Goal: Find specific page/section: Find specific page/section

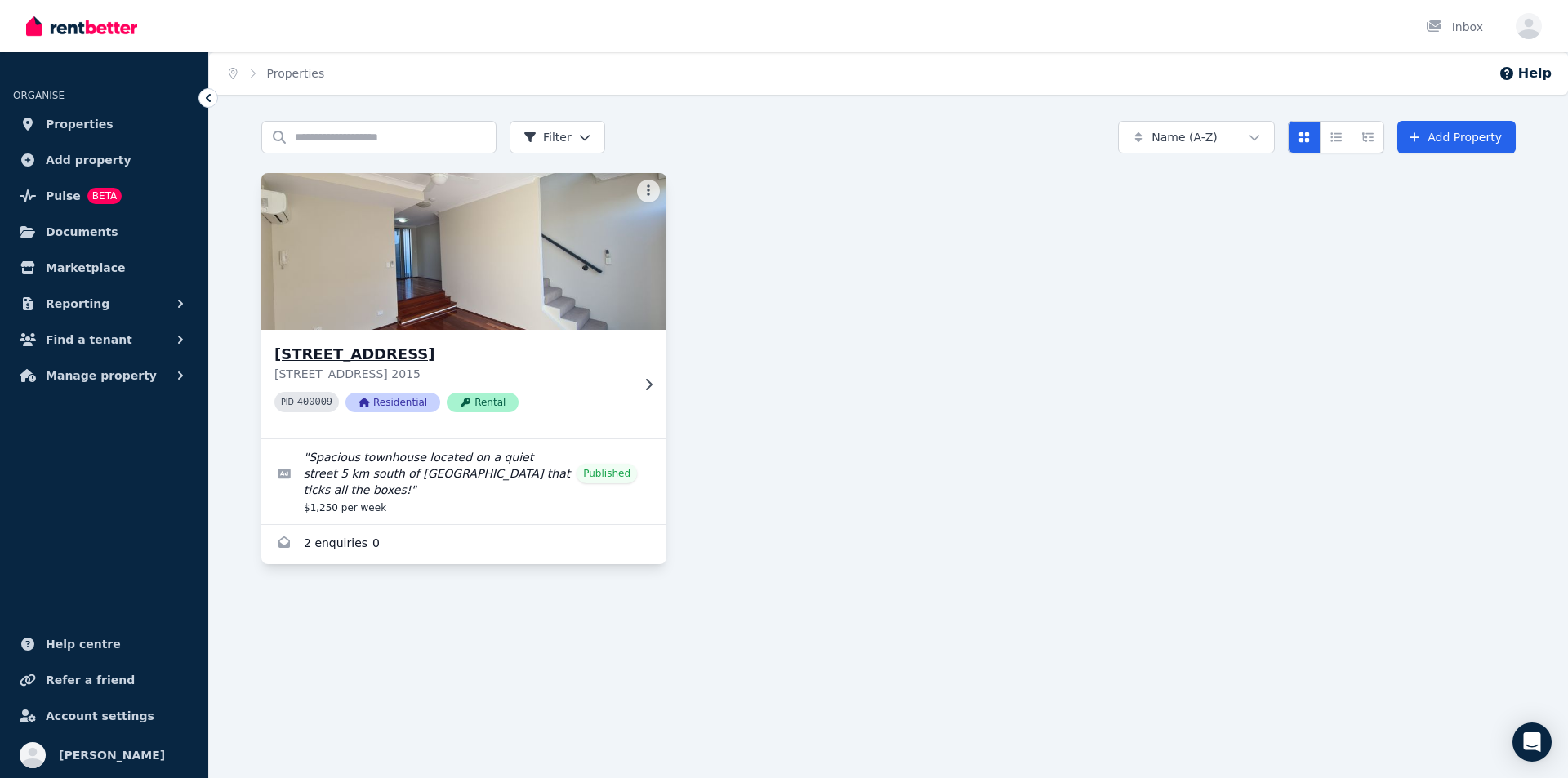
click at [645, 390] on icon at bounding box center [648, 384] width 16 height 13
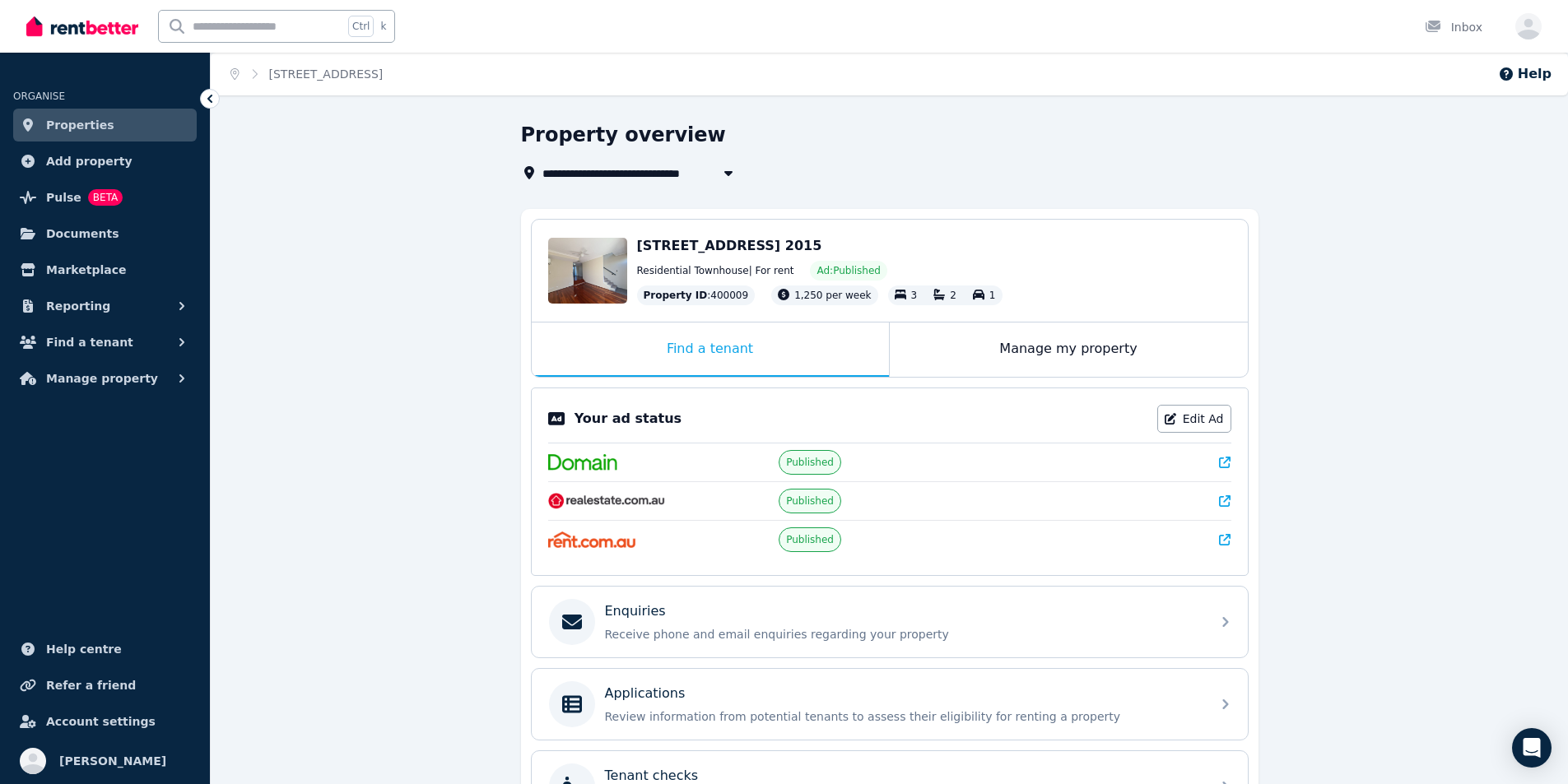
click at [93, 33] on img at bounding box center [82, 26] width 112 height 24
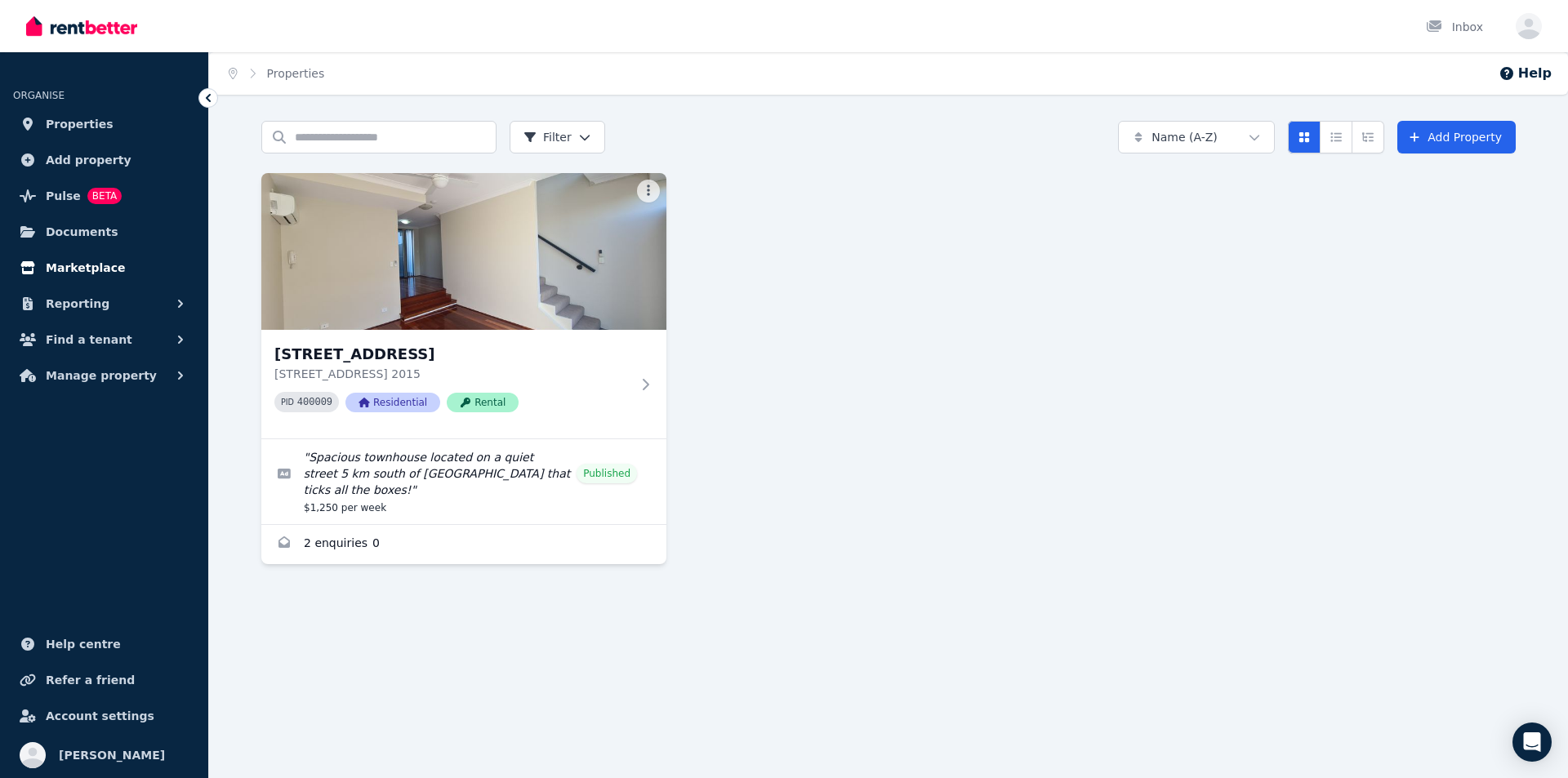
click at [100, 267] on span "Marketplace" at bounding box center [85, 267] width 79 height 20
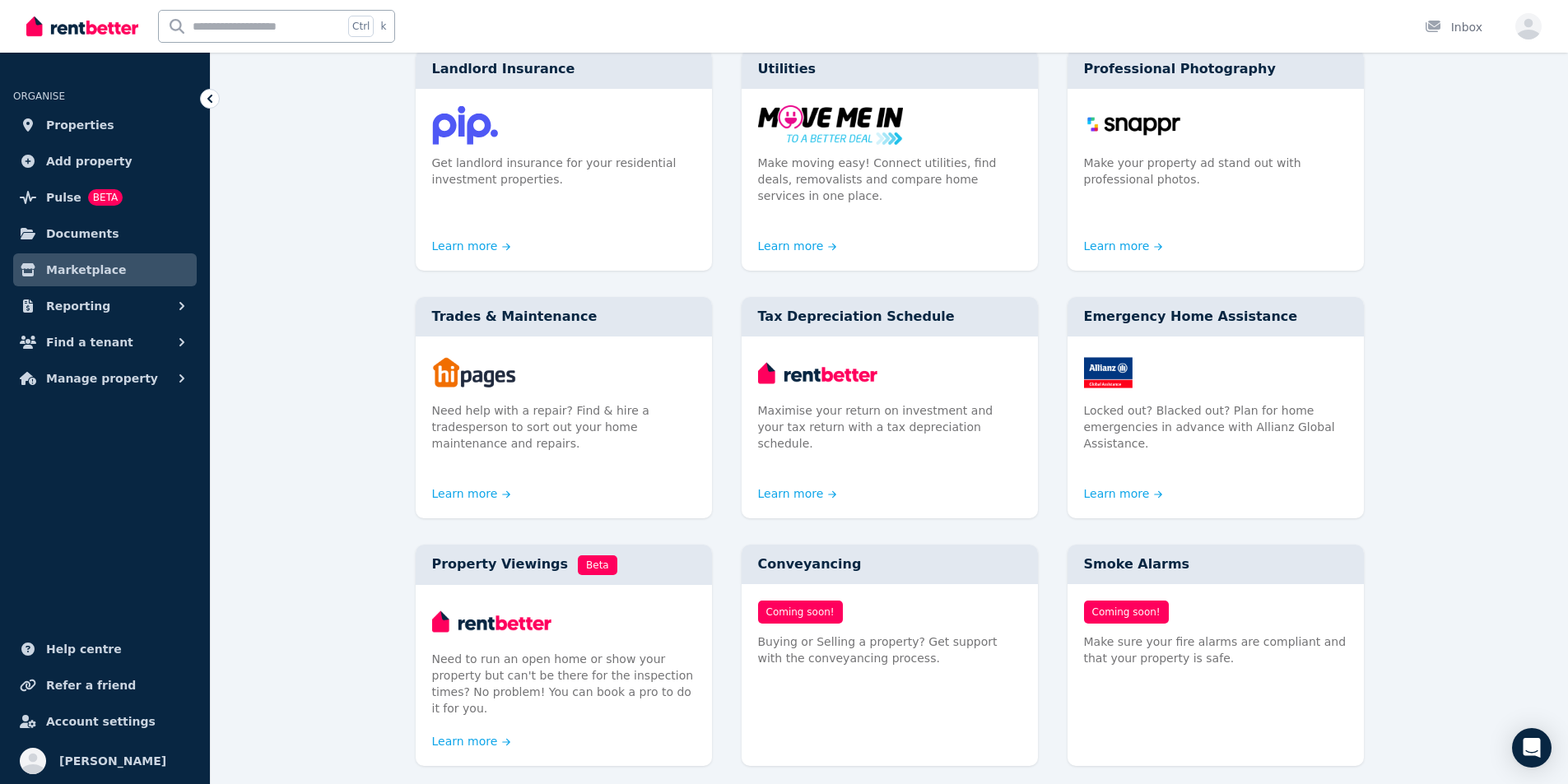
scroll to position [260, 0]
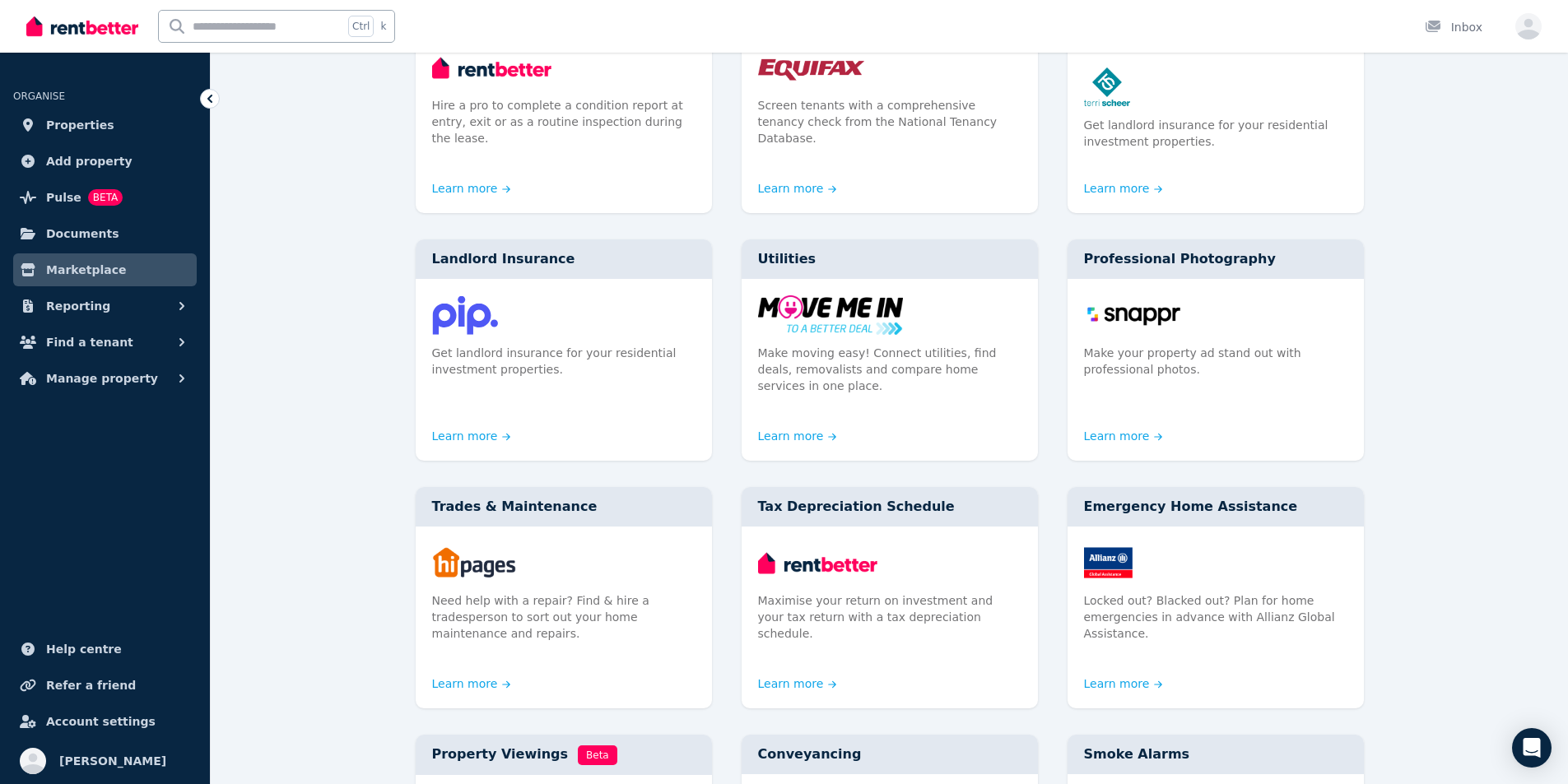
click at [75, 22] on img at bounding box center [82, 26] width 112 height 24
